Goal: Task Accomplishment & Management: Use online tool/utility

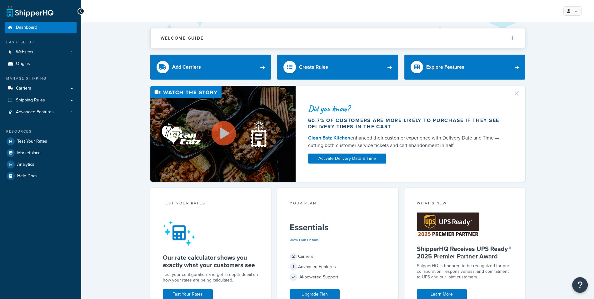
click at [56, 83] on div "Manage Shipping Carriers Carriers All Carriers 2 Method Merging Rules 0 Custom …" at bounding box center [41, 97] width 72 height 42
click at [56, 90] on link "Carriers" at bounding box center [41, 89] width 72 height 12
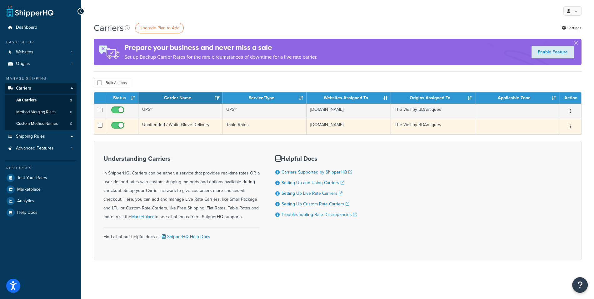
click at [261, 130] on td "Table Rates" at bounding box center [265, 126] width 84 height 15
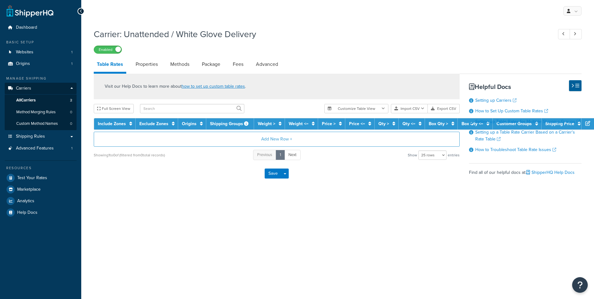
select select "25"
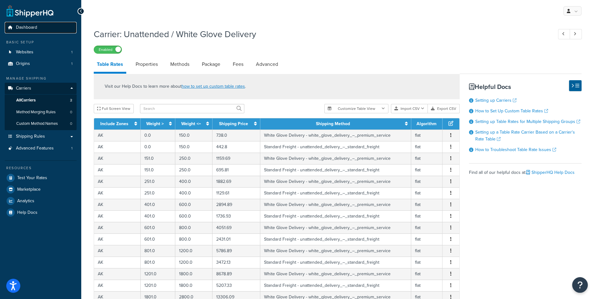
click at [43, 27] on link "Dashboard" at bounding box center [41, 28] width 72 height 12
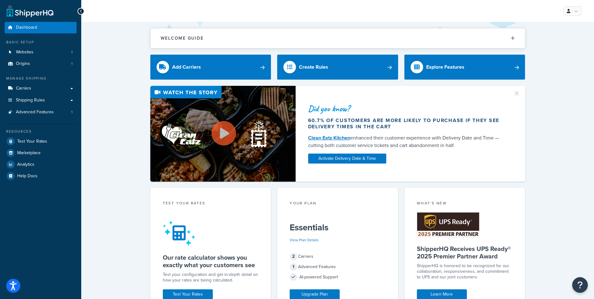
click at [568, 10] on icon at bounding box center [568, 11] width 3 height 4
click at [573, 13] on link at bounding box center [572, 10] width 18 height 9
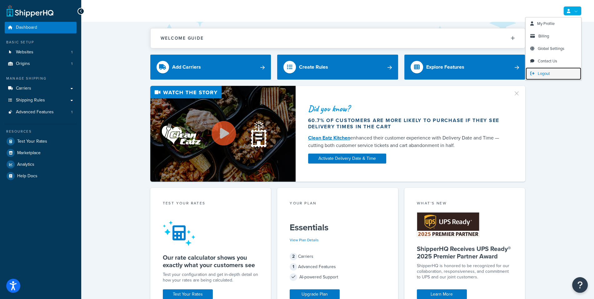
click at [549, 71] on span "Logout" at bounding box center [544, 74] width 12 height 6
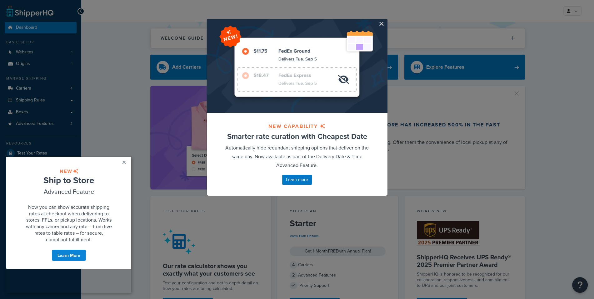
click at [384, 24] on div at bounding box center [297, 66] width 181 height 94
click at [386, 21] on button "button" at bounding box center [387, 20] width 2 height 2
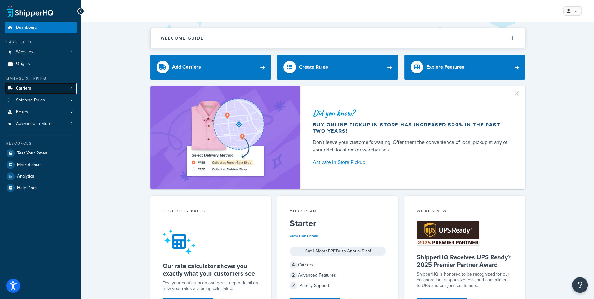
click at [45, 90] on link "Carriers 4" at bounding box center [41, 89] width 72 height 12
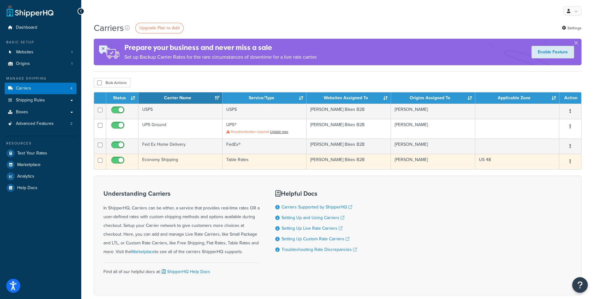
click at [212, 157] on td "Economy Shipping" at bounding box center [180, 161] width 84 height 15
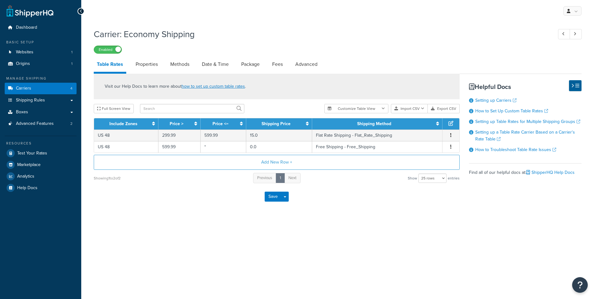
select select "25"
click at [63, 90] on link "Carriers 4" at bounding box center [41, 89] width 72 height 12
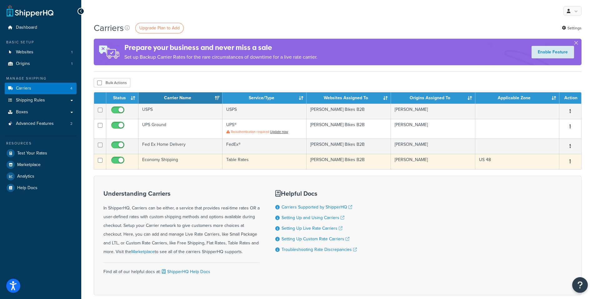
click at [189, 164] on td "Economy Shipping" at bounding box center [180, 161] width 84 height 15
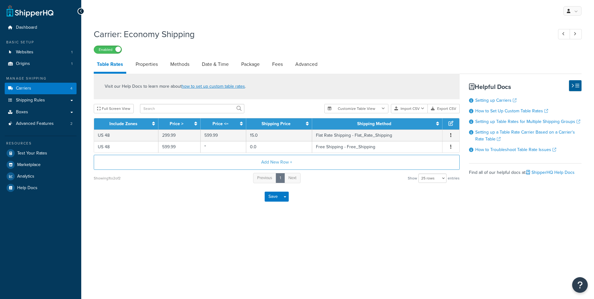
select select "25"
click at [44, 151] on span "Test Your Rates" at bounding box center [32, 153] width 30 height 5
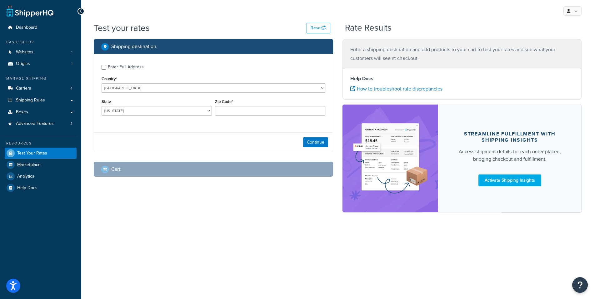
click at [246, 106] on div "Zip Code*" at bounding box center [270, 107] width 110 height 18
click at [244, 110] on input "Zip Code*" at bounding box center [270, 110] width 110 height 9
type input "35011"
click at [151, 74] on div "Enter Full Address Country* United States United Kingdom Afghanistan Åland Isla…" at bounding box center [213, 91] width 239 height 74
click at [150, 72] on div "Enter Full Address Country* United States United Kingdom Afghanistan Åland Isla…" at bounding box center [213, 91] width 239 height 74
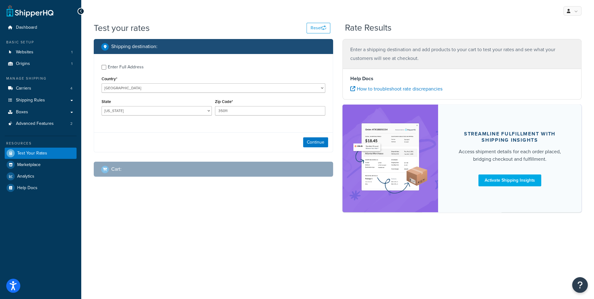
click at [143, 68] on label "Enter Full Address" at bounding box center [217, 67] width 218 height 10
click at [106, 68] on input "Enter Full Address" at bounding box center [104, 67] width 5 height 5
checkbox input "true"
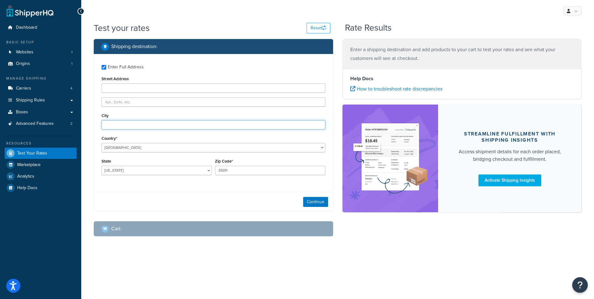
click at [158, 122] on input "City" at bounding box center [214, 124] width 224 height 9
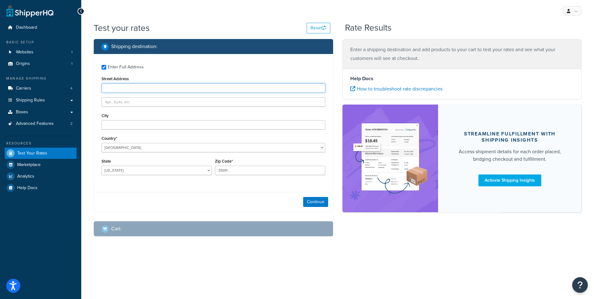
type input "1 Infinite Loop"
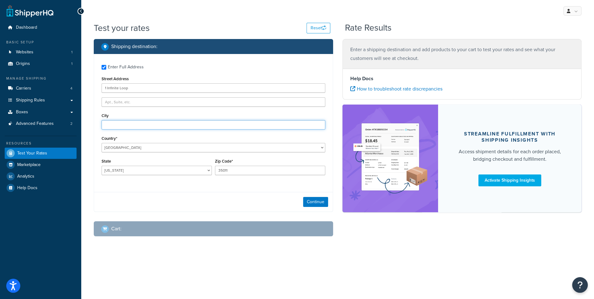
type input "Cupertino"
select select "CA"
type input "95014"
click at [313, 200] on button "Continue" at bounding box center [315, 202] width 25 height 10
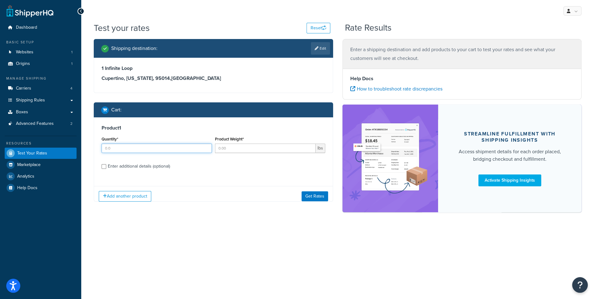
click at [143, 148] on input "Quantity*" at bounding box center [157, 148] width 110 height 9
type input "1"
type input "10"
click at [129, 166] on div "Enter additional details (optional)" at bounding box center [139, 166] width 62 height 9
click at [106, 166] on input "Enter additional details (optional)" at bounding box center [104, 166] width 5 height 5
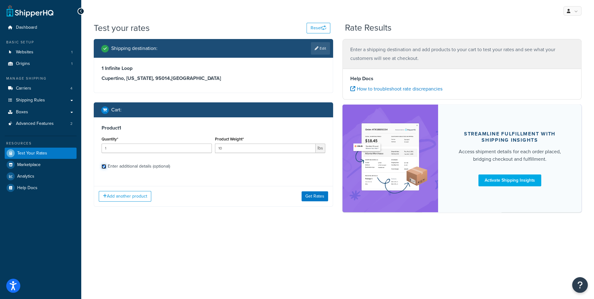
checkbox input "true"
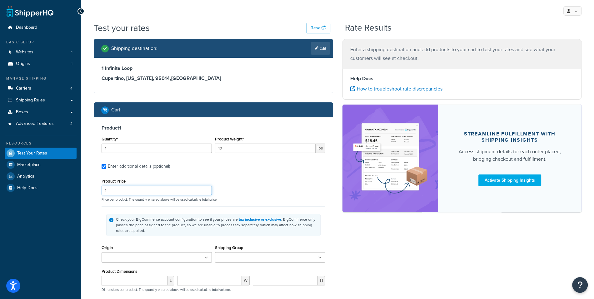
click at [131, 193] on input "1" at bounding box center [157, 190] width 110 height 9
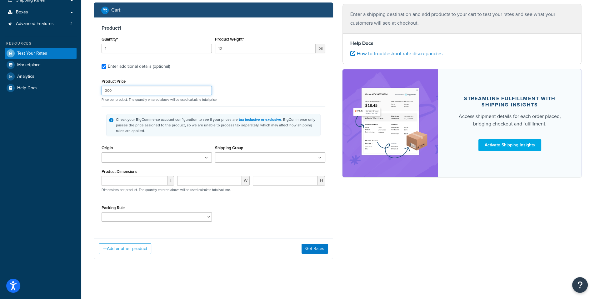
type input "300"
click at [322, 259] on div "Shipping destination : Edit 1 Infinite Loop Cupertino, California, 95014 , Unit…" at bounding box center [213, 104] width 249 height 330
click at [320, 254] on div "Add another product Get Rates" at bounding box center [213, 249] width 239 height 20
click at [320, 251] on button "Get Rates" at bounding box center [315, 249] width 27 height 10
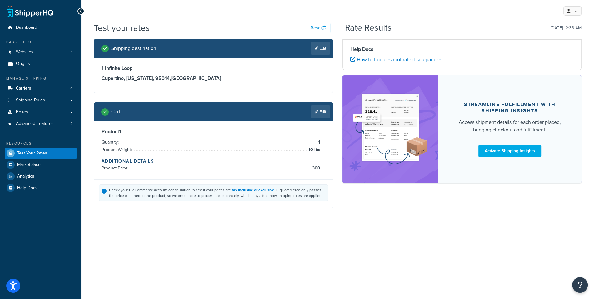
scroll to position [0, 0]
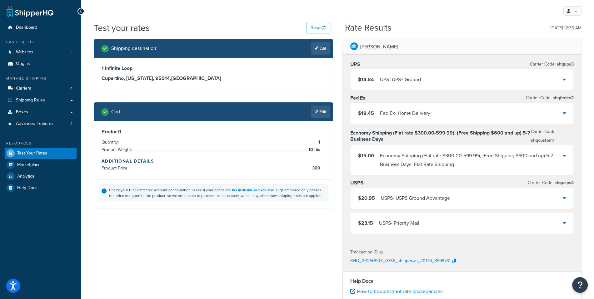
click at [407, 158] on div "Economy Shipping (Flat rate $300.00-599.99), (Free Shipping $600 and up) 5-7 Bu…" at bounding box center [471, 161] width 183 height 18
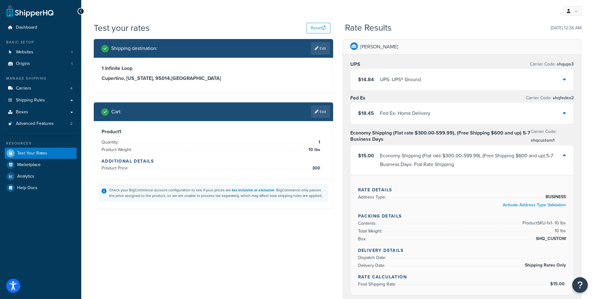
click at [433, 160] on div "Economy Shipping (Flat rate $300.00-599.99), (Free Shipping $600 and up) 5-7 Bu…" at bounding box center [471, 161] width 183 height 18
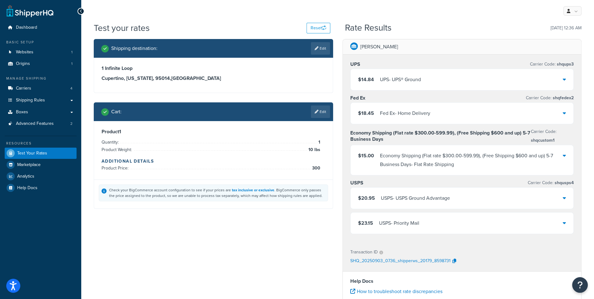
click at [456, 190] on div "$20.95 USPS - USPS Ground Advantage" at bounding box center [462, 198] width 223 height 21
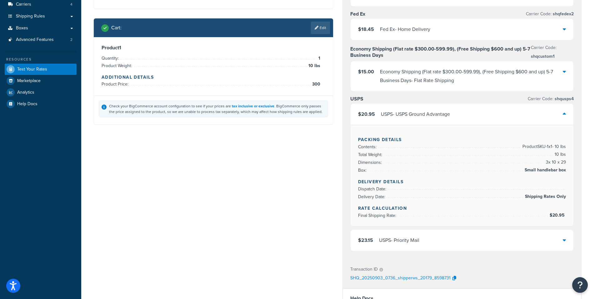
scroll to position [86, 0]
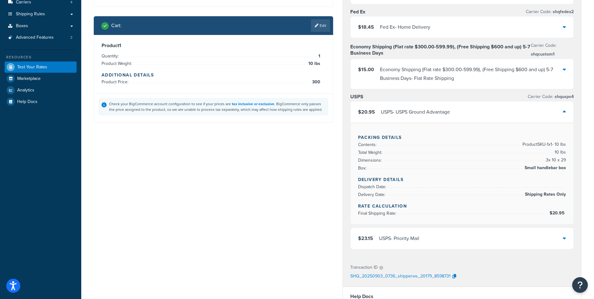
click at [450, 111] on div "USPS - USPS Ground Advantage" at bounding box center [415, 112] width 69 height 9
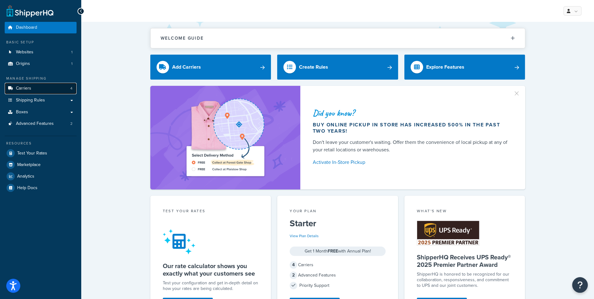
click at [28, 87] on span "Carriers" at bounding box center [23, 88] width 15 height 5
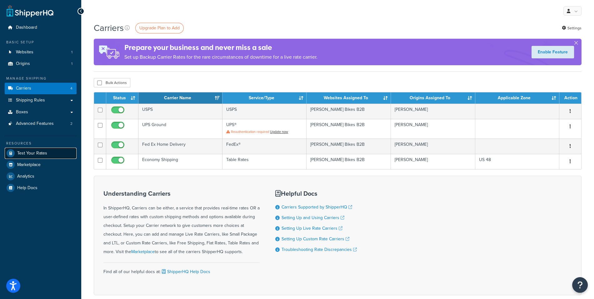
click at [51, 157] on link "Test Your Rates" at bounding box center [41, 153] width 72 height 11
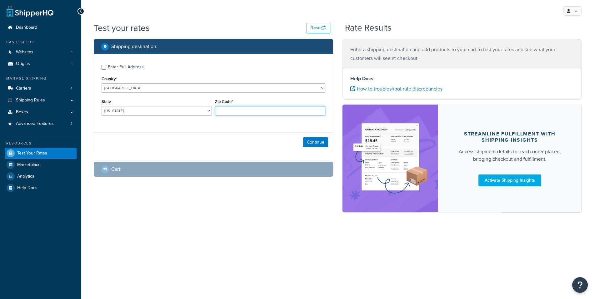
click at [260, 114] on input "Zip Code*" at bounding box center [270, 110] width 110 height 9
type input "3501"
click at [41, 49] on link "Websites 1" at bounding box center [41, 53] width 72 height 12
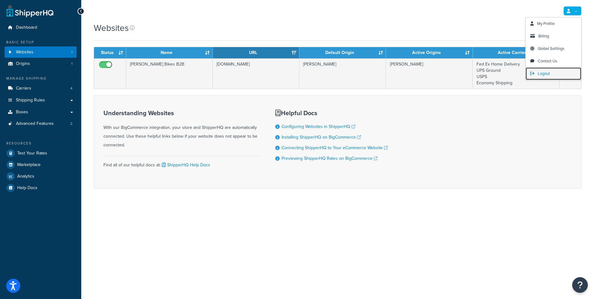
click at [556, 75] on link "Logout" at bounding box center [554, 74] width 56 height 13
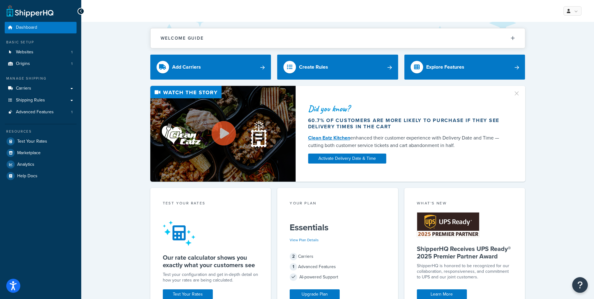
click at [308, 14] on div "My Profile Billing Global Settings Contact Us Logout" at bounding box center [337, 11] width 513 height 22
click at [57, 87] on link "Carriers" at bounding box center [41, 89] width 72 height 12
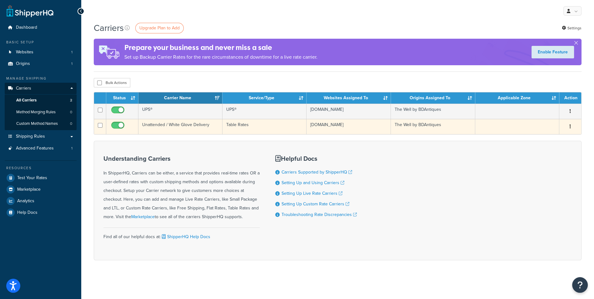
click at [231, 128] on td "Table Rates" at bounding box center [265, 126] width 84 height 15
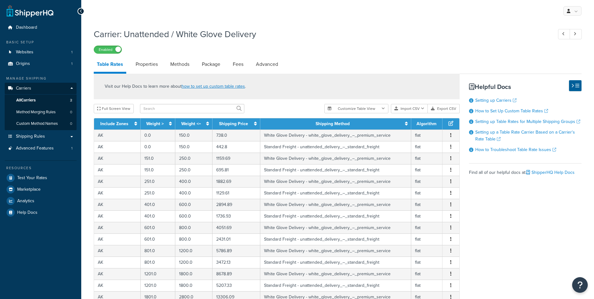
select select "25"
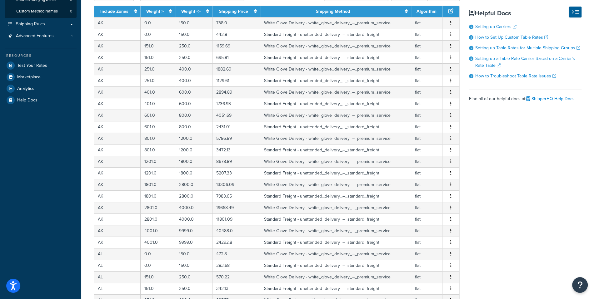
scroll to position [203, 0]
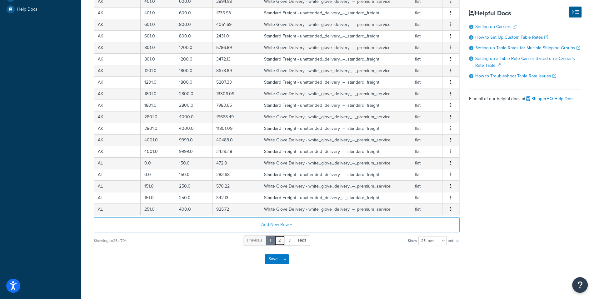
click at [281, 237] on link "2" at bounding box center [279, 241] width 11 height 10
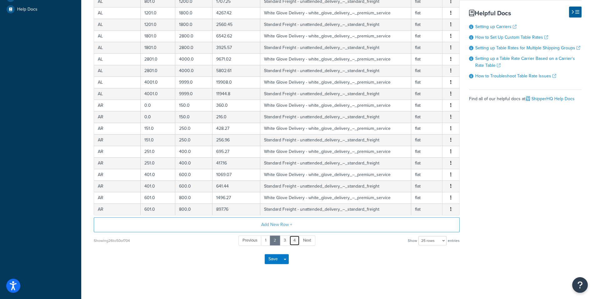
click at [292, 240] on link "4" at bounding box center [294, 241] width 10 height 10
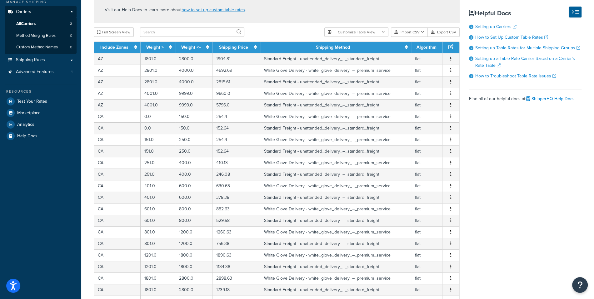
scroll to position [76, 0]
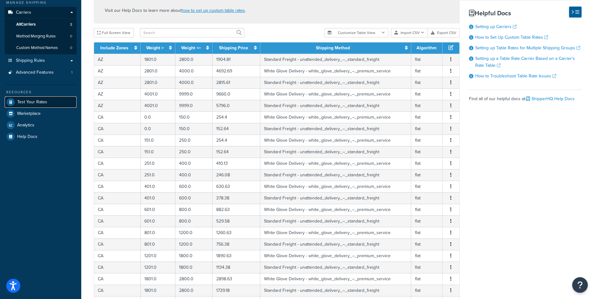
click at [40, 104] on span "Test Your Rates" at bounding box center [32, 102] width 30 height 5
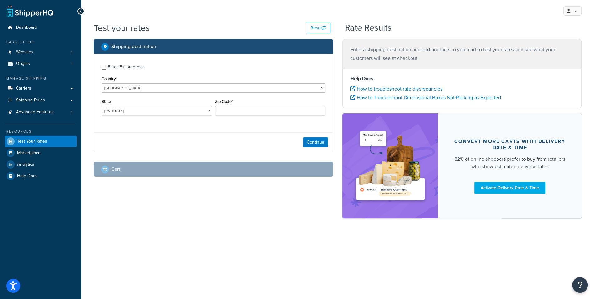
click at [118, 64] on div "Enter Full Address" at bounding box center [126, 67] width 36 height 9
click at [106, 65] on input "Enter Full Address" at bounding box center [104, 67] width 5 height 5
checkbox input "true"
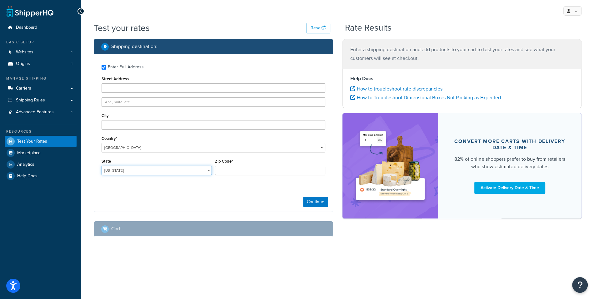
click at [102, 166] on select "[US_STATE] [US_STATE] [US_STATE] [US_STATE] [US_STATE] Armed Forces Americas Ar…" at bounding box center [157, 170] width 110 height 9
click at [185, 105] on input "text" at bounding box center [214, 102] width 224 height 9
click at [172, 94] on div "Enter Full Address Street Address City Country* [GEOGRAPHIC_DATA] [GEOGRAPHIC_D…" at bounding box center [213, 120] width 239 height 133
click at [164, 86] on input "Street Address" at bounding box center [214, 87] width 224 height 9
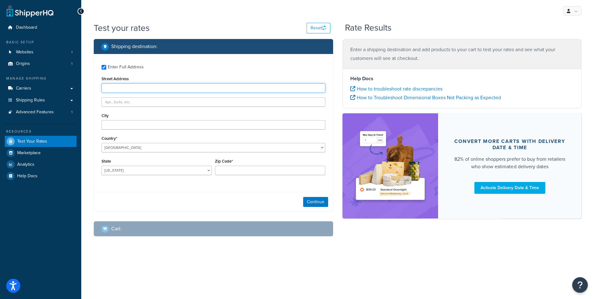
type input "1 Infinite Loop"
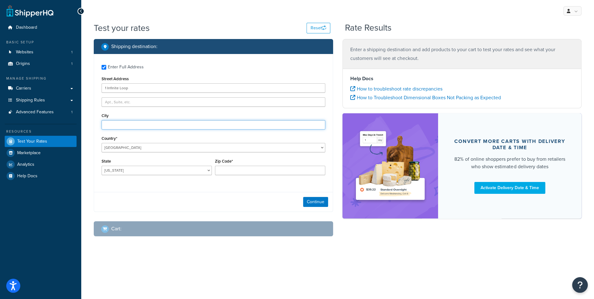
type input "Cupertino"
select select "CA"
type input "95014"
click at [314, 199] on button "Continue" at bounding box center [315, 202] width 25 height 10
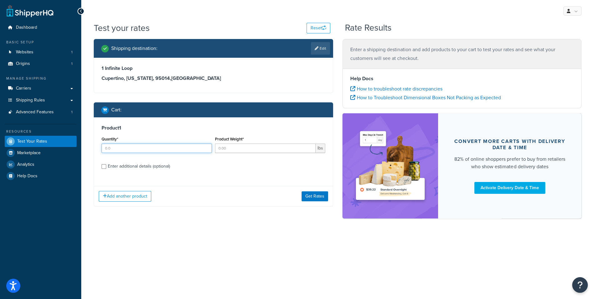
click at [161, 147] on input "Quantity*" at bounding box center [157, 148] width 110 height 9
type input "1"
type input "152"
click at [150, 173] on div "Product 1 Quantity* 1 Product Weight* 152 lbs Enter additional details (optiona…" at bounding box center [213, 150] width 239 height 64
click at [150, 168] on div "Enter additional details (optional)" at bounding box center [139, 166] width 62 height 9
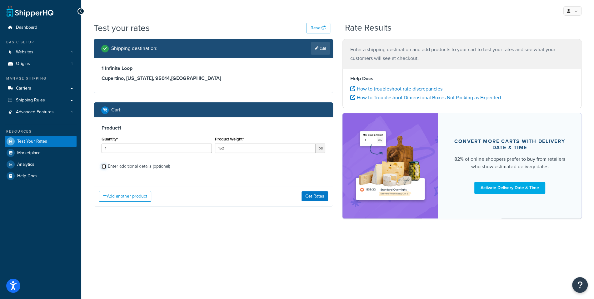
click at [106, 168] on input "Enter additional details (optional)" at bounding box center [104, 166] width 5 height 5
checkbox input "true"
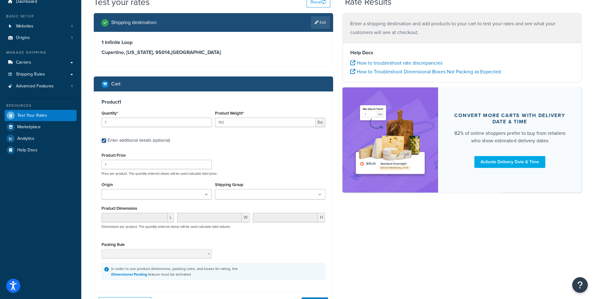
scroll to position [28, 0]
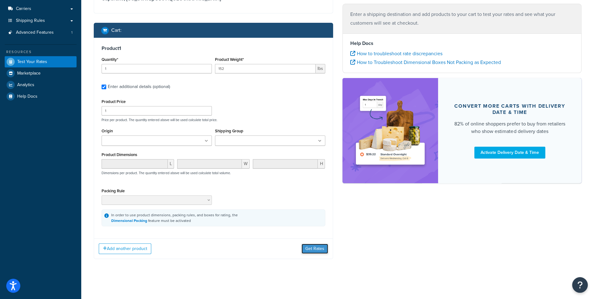
click at [311, 248] on button "Get Rates" at bounding box center [315, 249] width 27 height 10
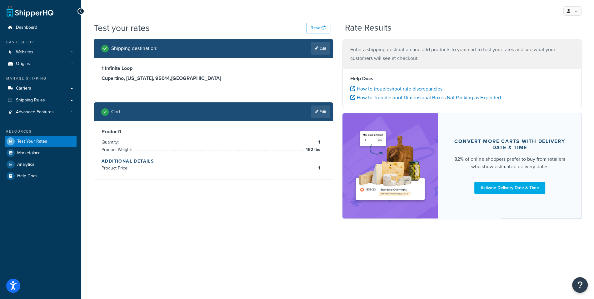
scroll to position [0, 0]
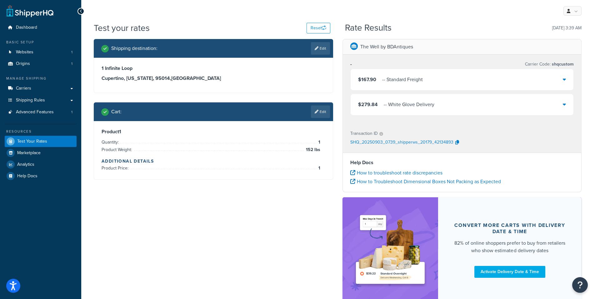
click at [438, 78] on div "$167.90 - - Standard Freight" at bounding box center [462, 79] width 223 height 21
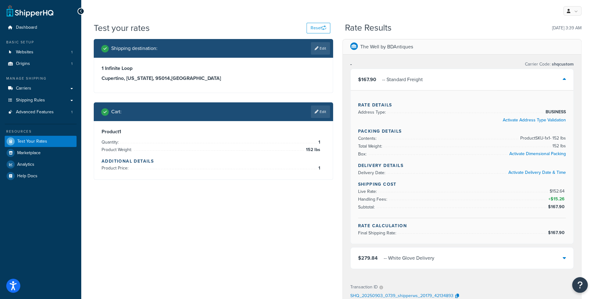
click at [438, 78] on div "$167.90 - - Standard Freight" at bounding box center [462, 79] width 223 height 21
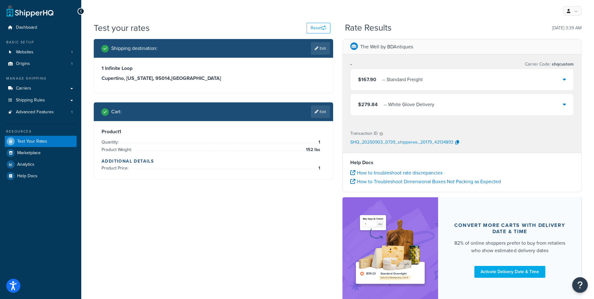
click at [459, 83] on div "$167.90 - - Standard Freight" at bounding box center [462, 79] width 223 height 21
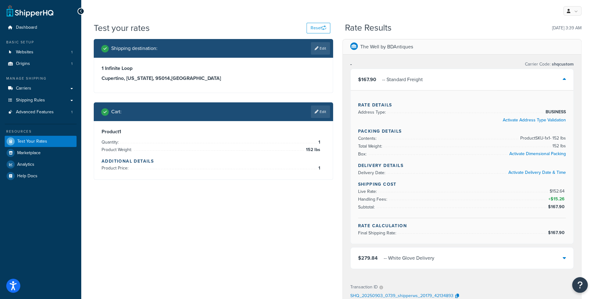
click at [457, 83] on div "$167.90 - - Standard Freight" at bounding box center [462, 79] width 223 height 21
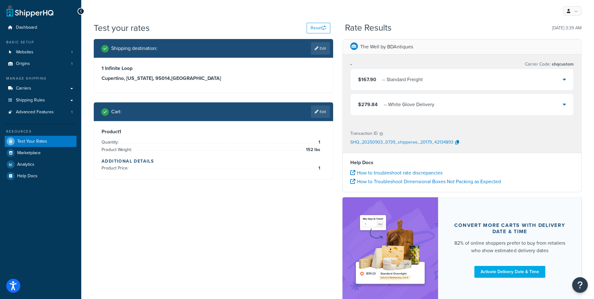
click at [443, 106] on div "$279.84 - - White Glove Delivery" at bounding box center [462, 104] width 223 height 21
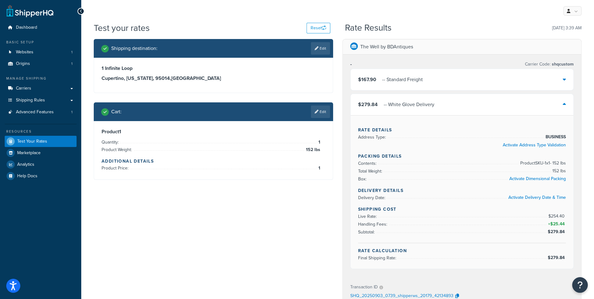
click at [443, 106] on div "$279.84 - - White Glove Delivery" at bounding box center [462, 104] width 223 height 21
